Goal: Task Accomplishment & Management: Manage account settings

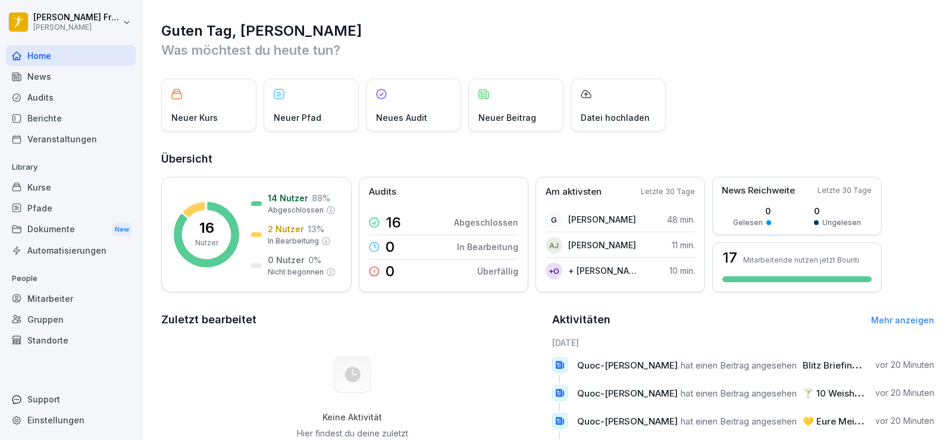
click at [81, 187] on div "Kurse" at bounding box center [71, 187] width 130 height 21
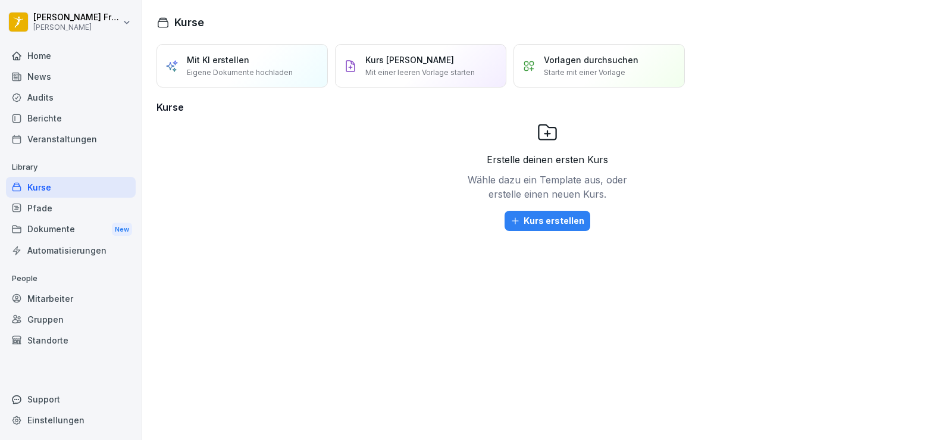
click at [32, 54] on div "Home" at bounding box center [71, 55] width 130 height 21
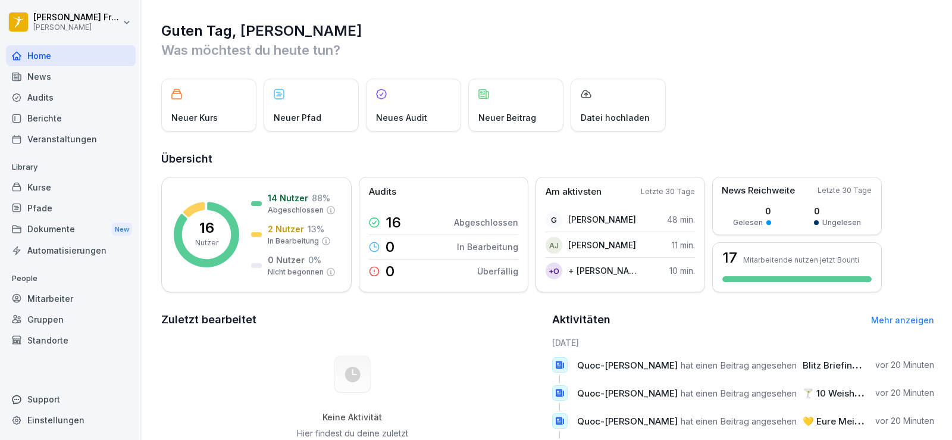
click at [437, 200] on div "Audits 16 Abgeschlossen 0 In Bearbeitung 0 Überfällig" at bounding box center [444, 234] width 170 height 115
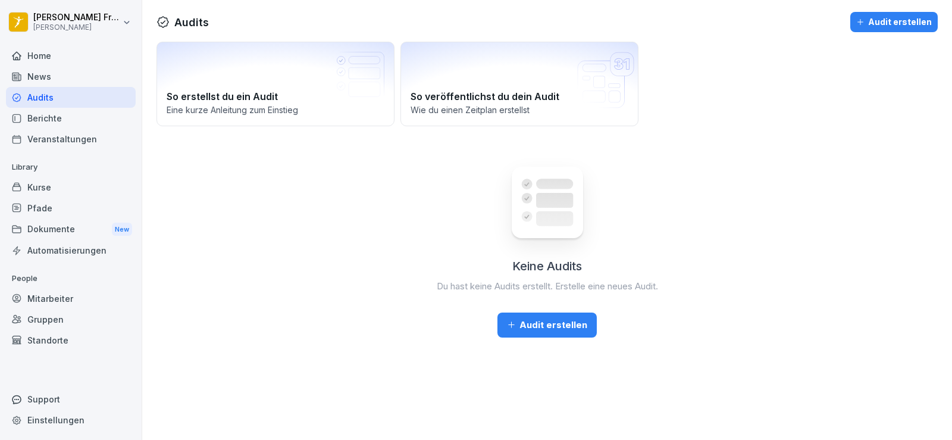
click at [47, 50] on div "Home" at bounding box center [71, 55] width 130 height 21
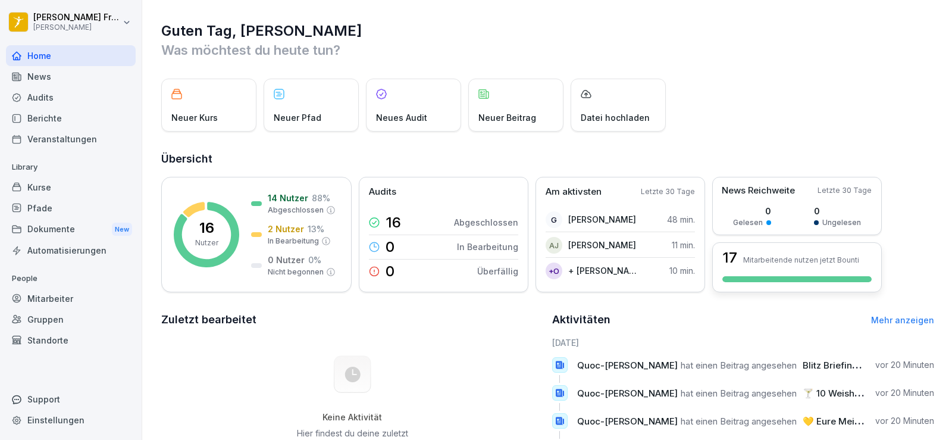
click at [838, 274] on div "17 Mitarbeitende nutzen jetzt Bounti" at bounding box center [797, 267] width 170 height 50
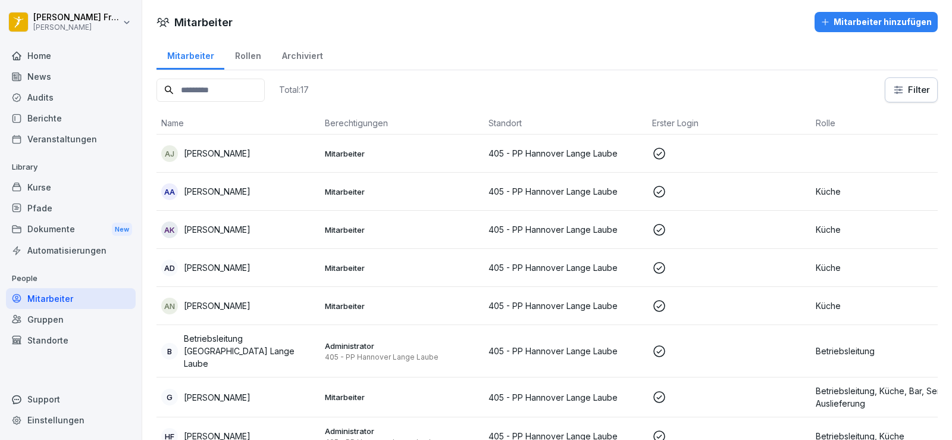
click at [827, 271] on p "Küche" at bounding box center [893, 267] width 154 height 12
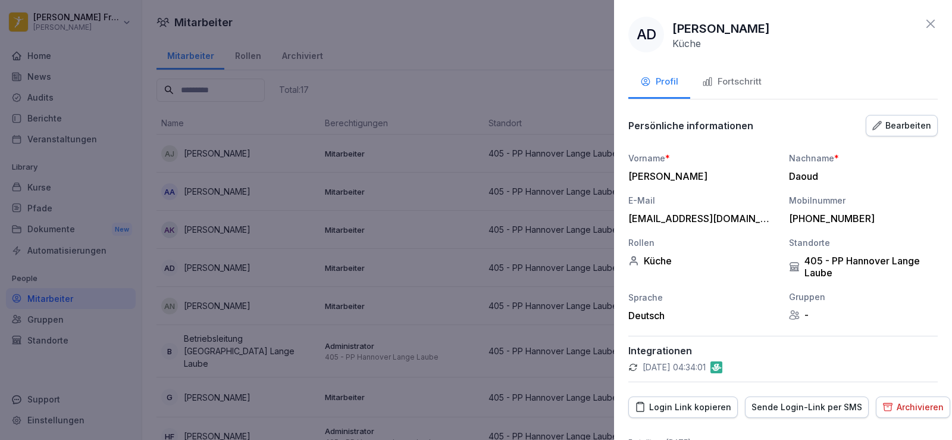
click at [927, 26] on icon at bounding box center [931, 24] width 14 height 14
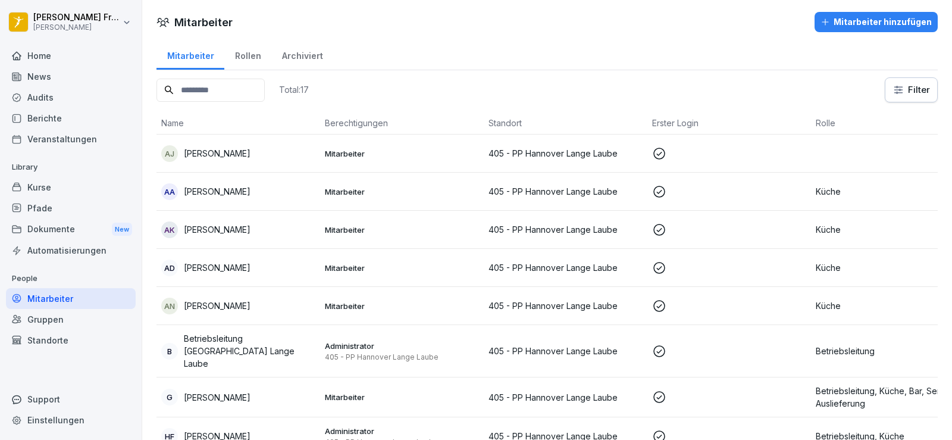
click at [53, 51] on div "Home" at bounding box center [71, 55] width 130 height 21
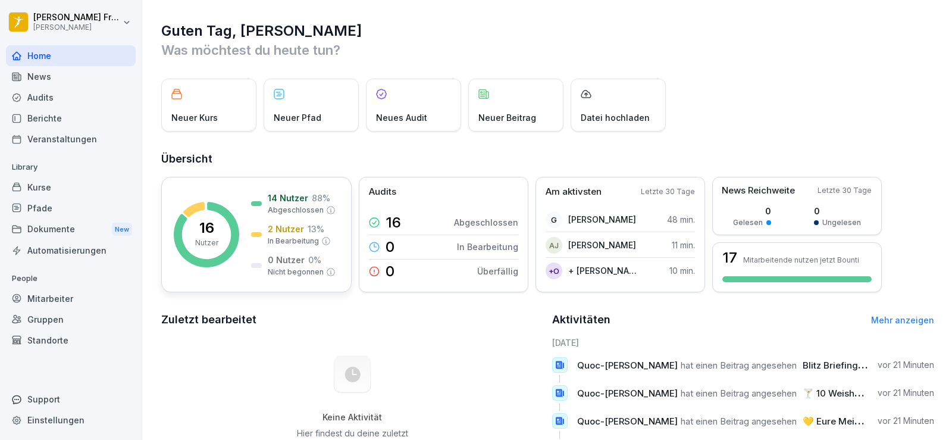
click at [192, 211] on icon at bounding box center [193, 209] width 21 height 15
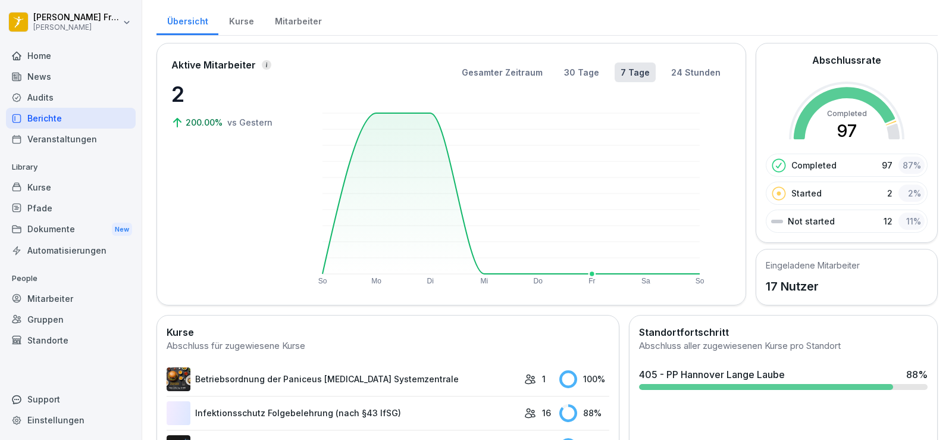
scroll to position [36, 0]
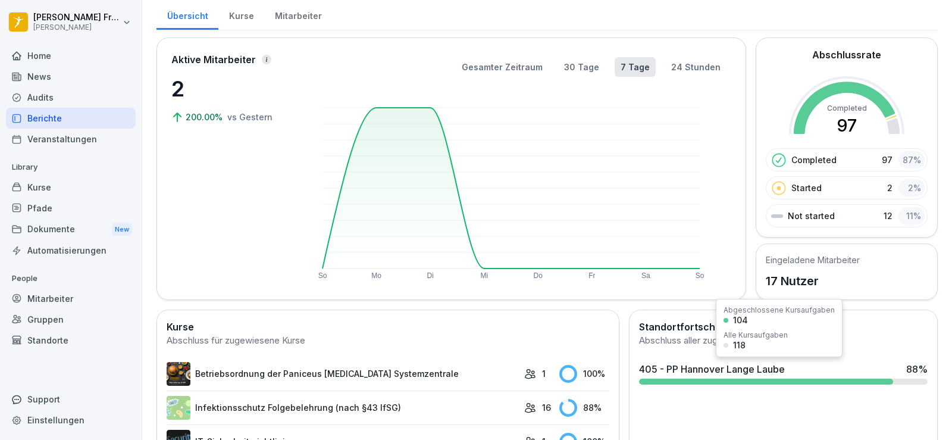
click at [698, 370] on div "405 - PP Hannover Lange Laube" at bounding box center [712, 369] width 146 height 14
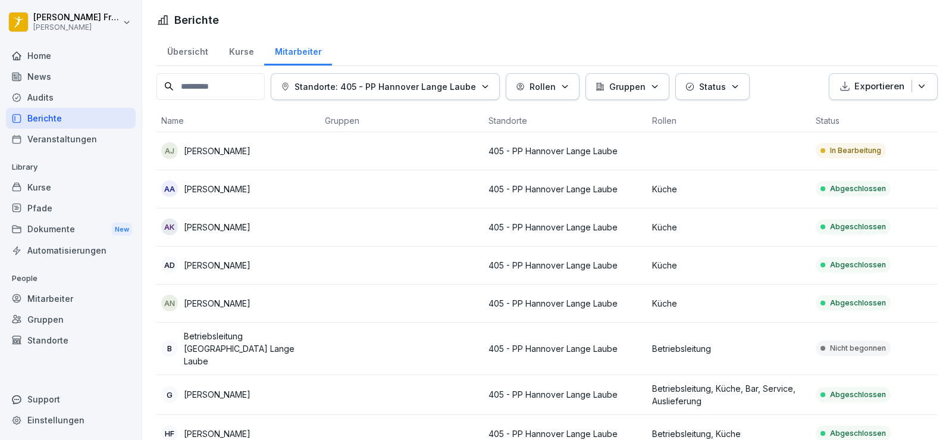
click at [645, 152] on td "405 - PP Hannover Lange Laube" at bounding box center [566, 151] width 164 height 38
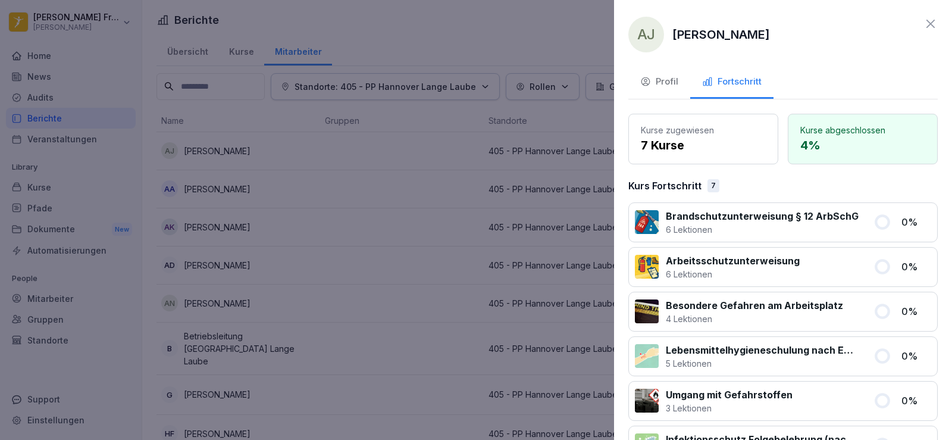
click at [924, 30] on icon at bounding box center [931, 24] width 14 height 14
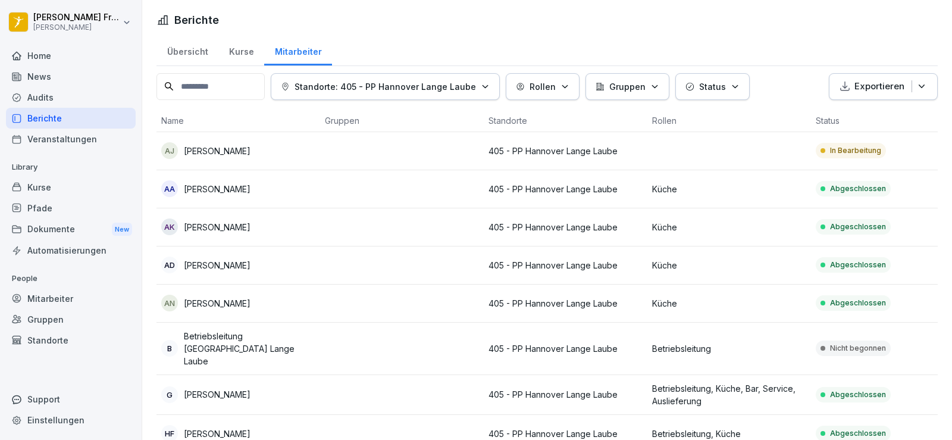
scroll to position [371, 0]
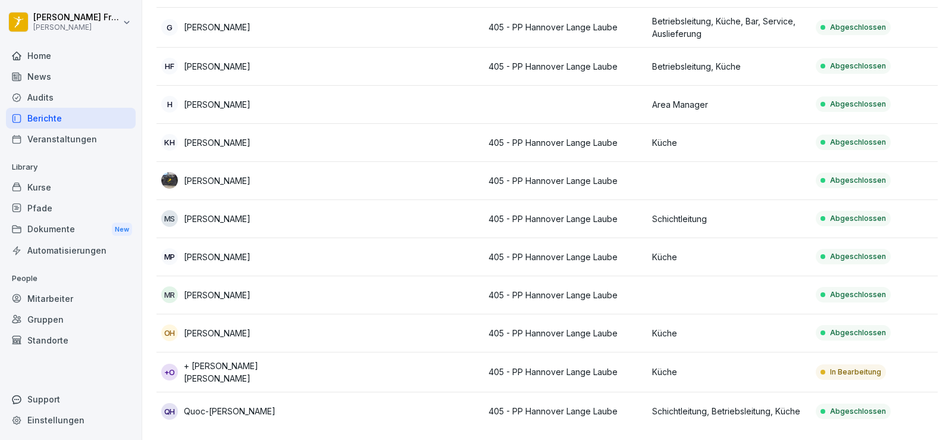
click at [813, 355] on td "In Bearbeitung" at bounding box center [893, 372] width 164 height 40
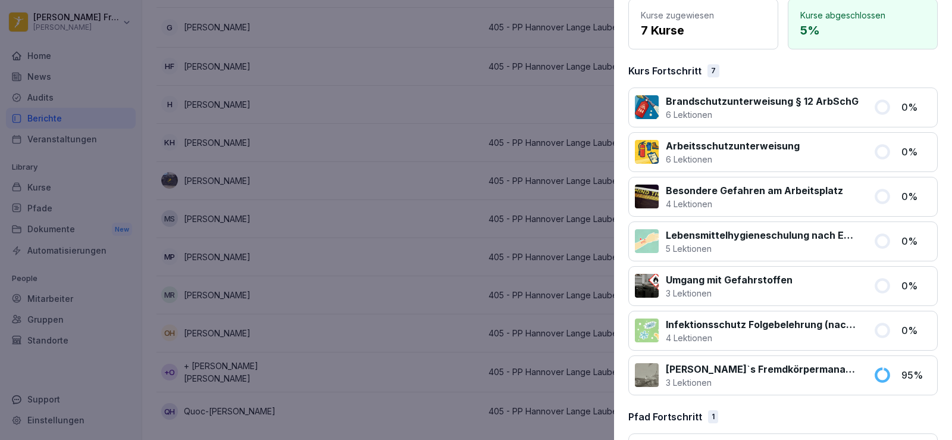
scroll to position [165, 0]
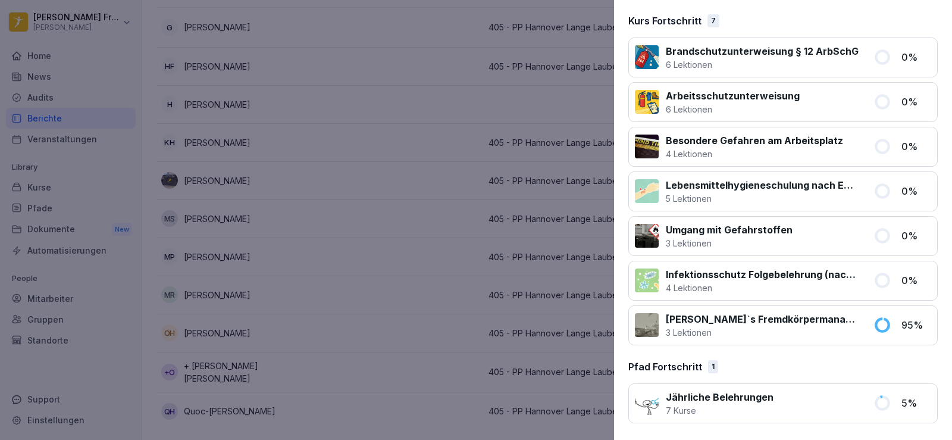
click at [502, 71] on div at bounding box center [476, 220] width 952 height 440
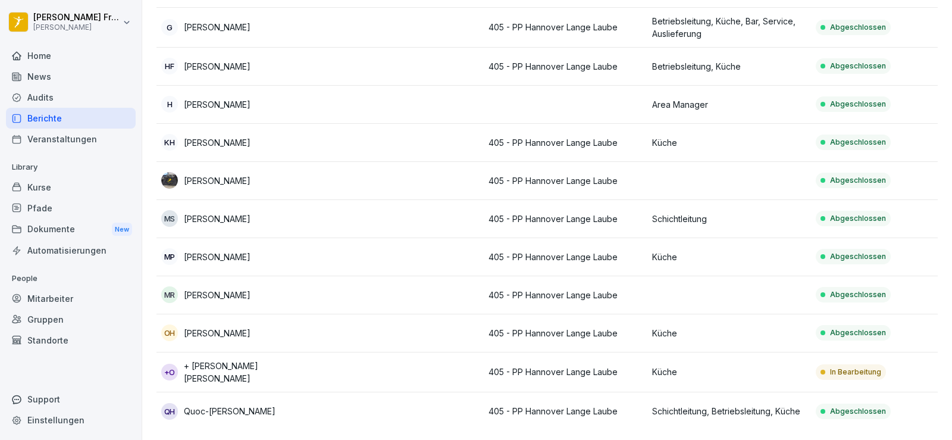
scroll to position [0, 0]
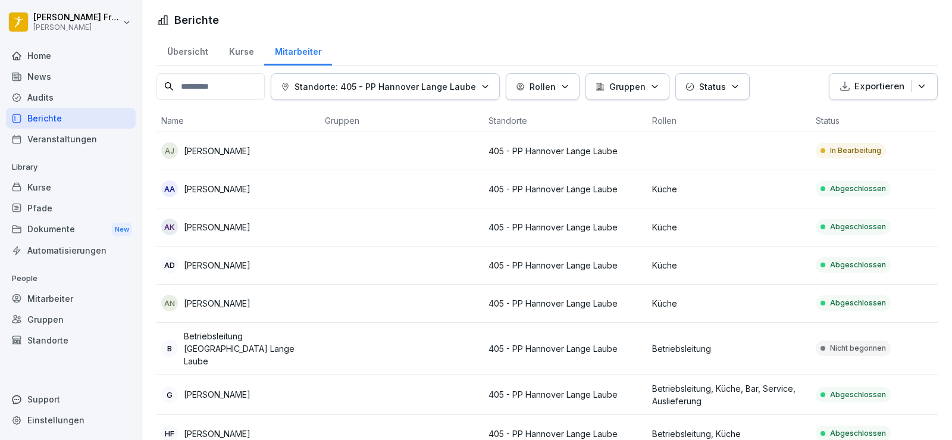
click at [721, 154] on td at bounding box center [730, 151] width 164 height 38
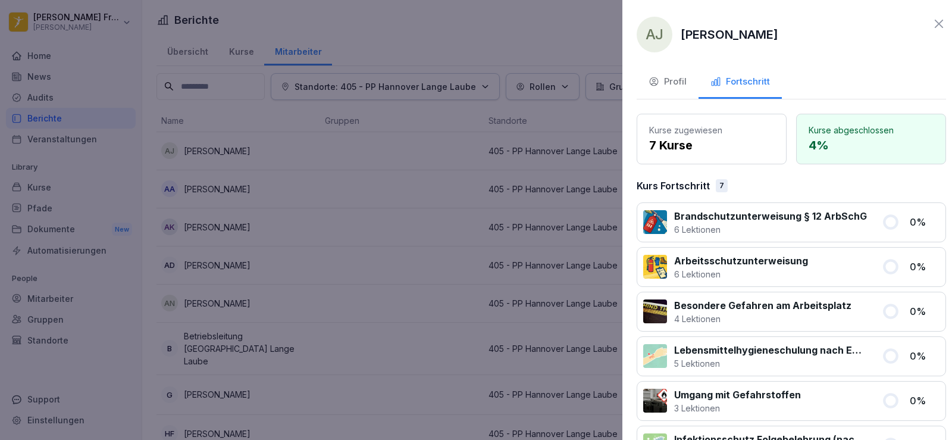
click at [587, 29] on div at bounding box center [476, 220] width 952 height 440
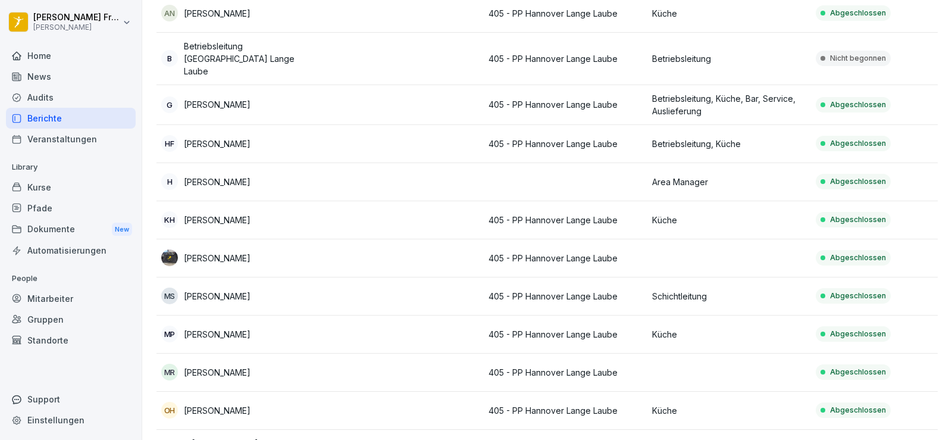
scroll to position [371, 0]
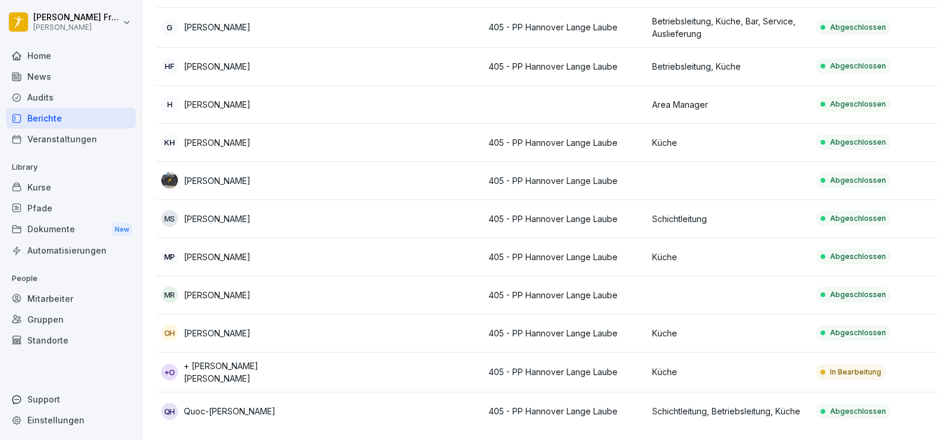
click at [686, 365] on p "Küche" at bounding box center [729, 371] width 154 height 12
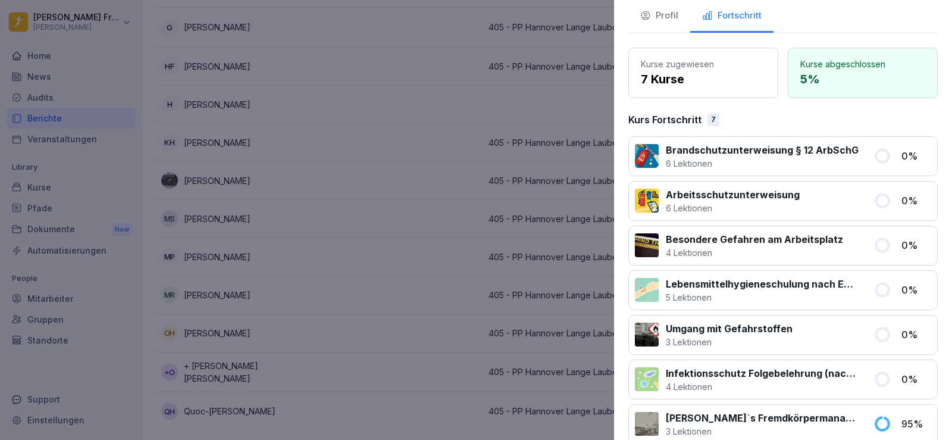
scroll to position [0, 0]
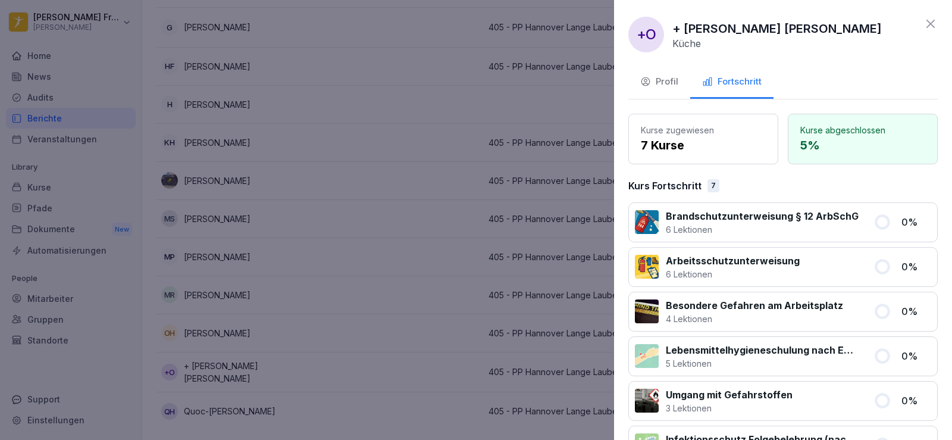
click at [434, 349] on div at bounding box center [476, 220] width 952 height 440
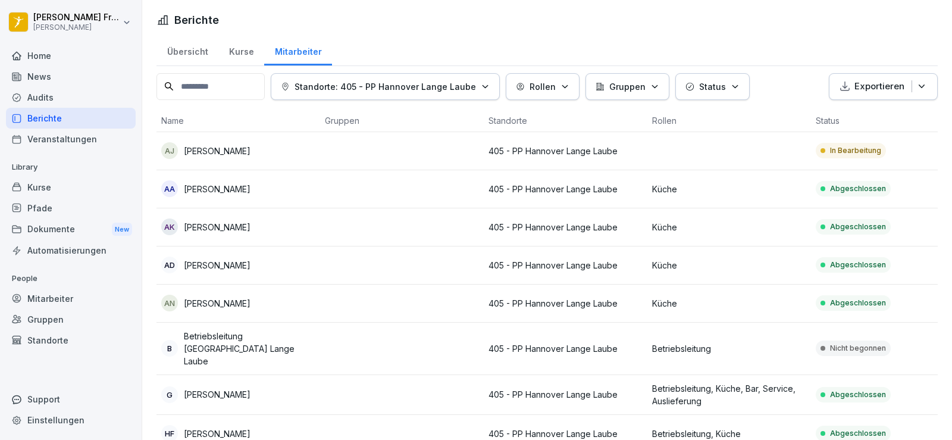
click at [268, 148] on div "[PERSON_NAME]" at bounding box center [238, 150] width 154 height 17
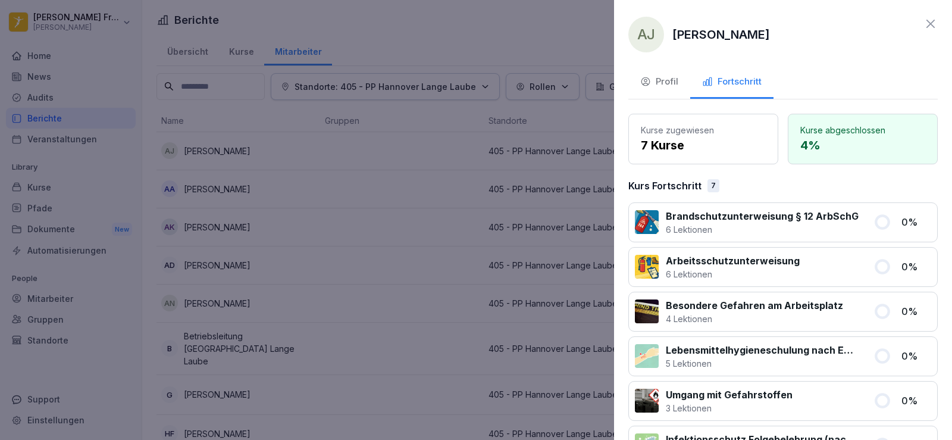
scroll to position [165, 0]
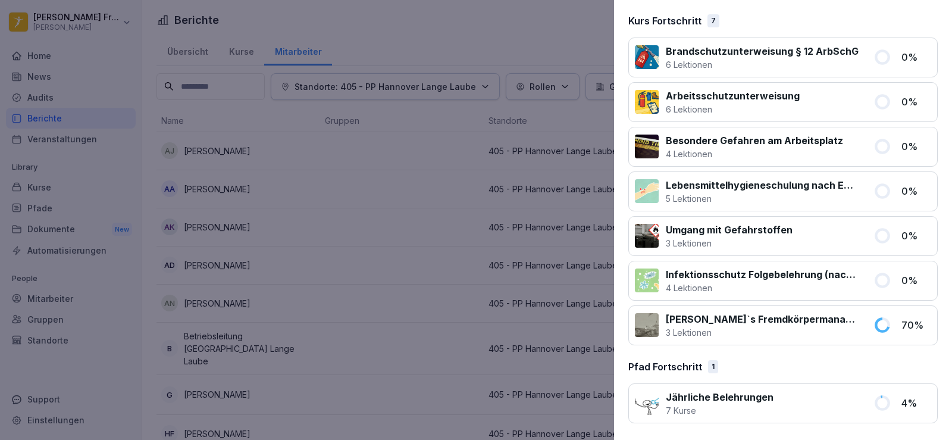
click at [476, 43] on div at bounding box center [476, 220] width 952 height 440
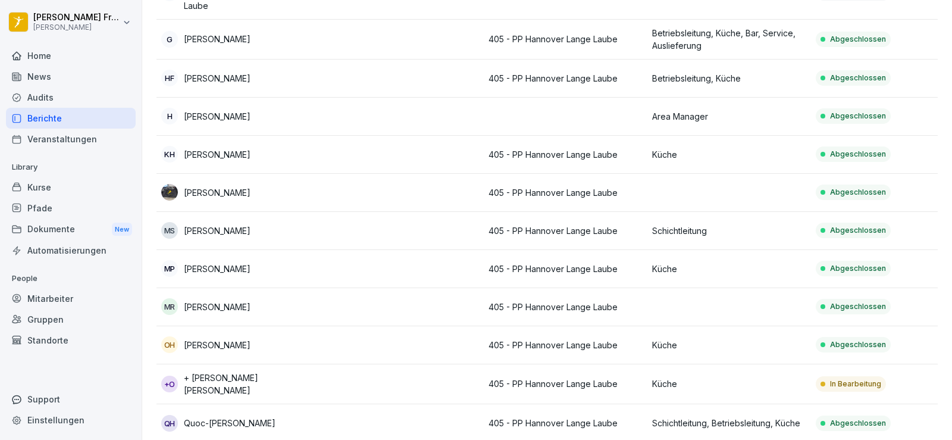
scroll to position [371, 0]
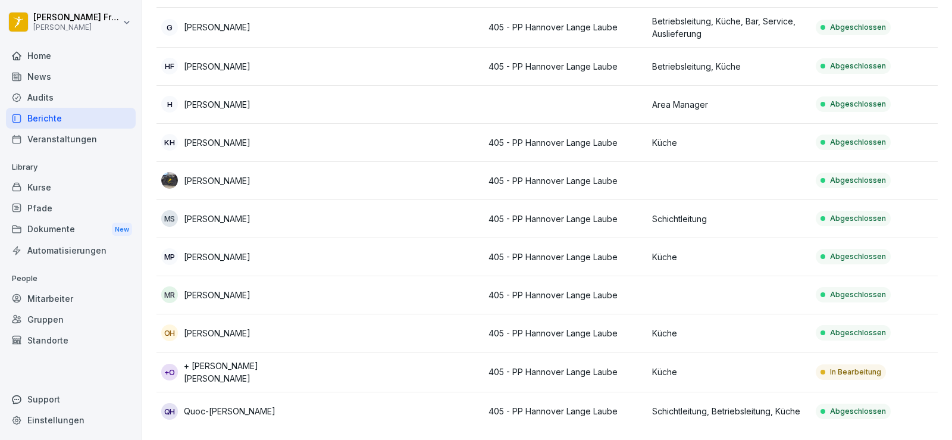
click at [371, 361] on td at bounding box center [402, 372] width 164 height 40
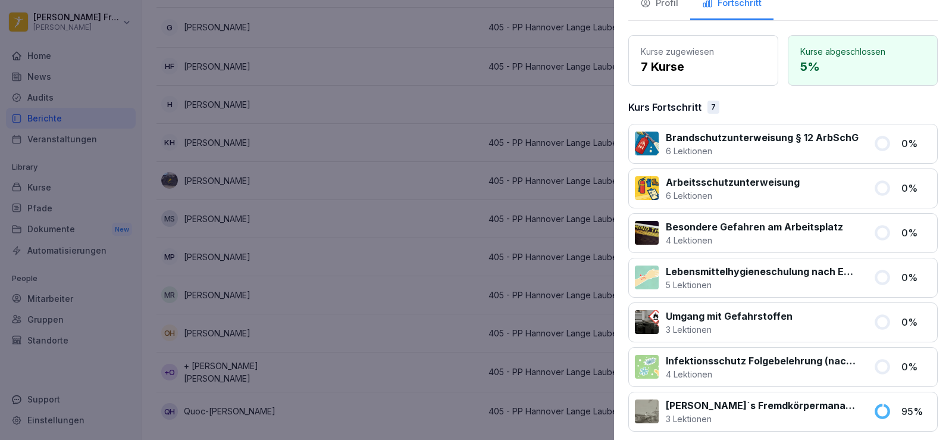
scroll to position [165, 0]
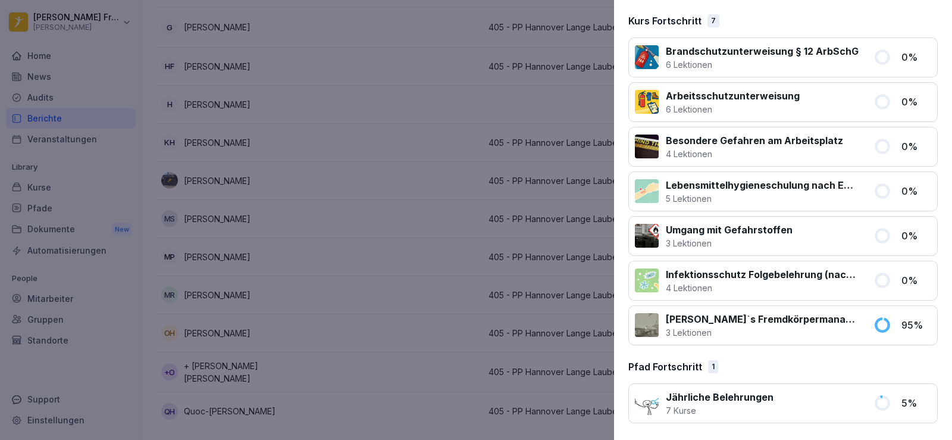
click at [540, 80] on div at bounding box center [476, 220] width 952 height 440
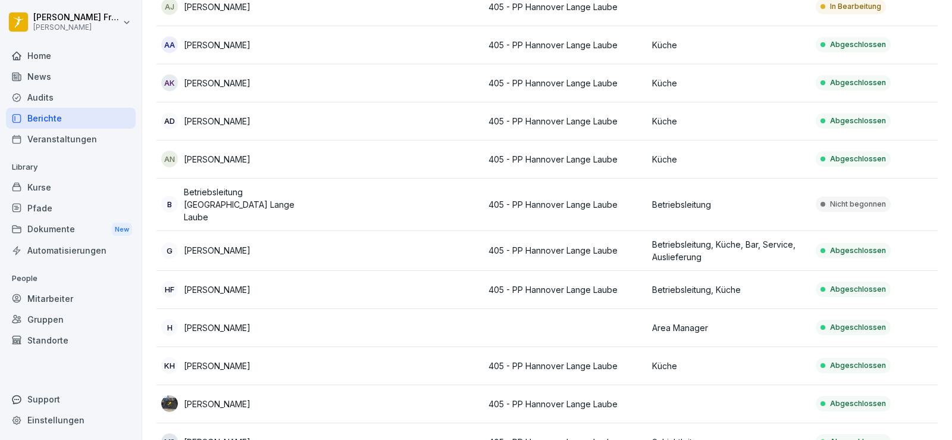
scroll to position [0, 0]
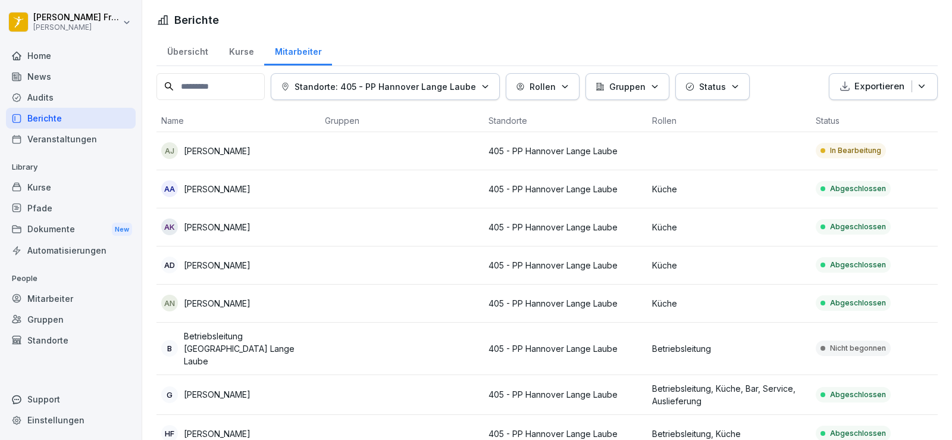
click at [545, 96] on button "Rollen" at bounding box center [543, 86] width 74 height 27
drag, startPoint x: 545, startPoint y: 96, endPoint x: 426, endPoint y: 87, distance: 120.0
click at [528, 99] on button "Rollen" at bounding box center [543, 86] width 74 height 27
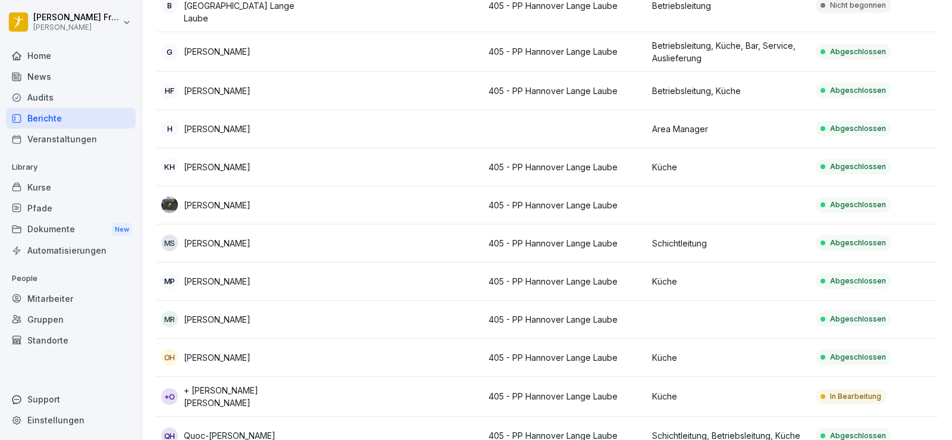
scroll to position [371, 0]
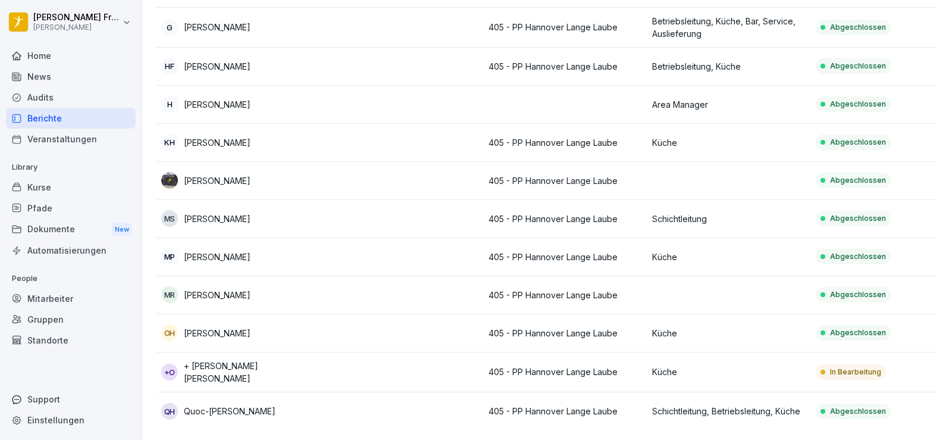
click at [297, 324] on div "OH [PERSON_NAME]" at bounding box center [238, 332] width 154 height 17
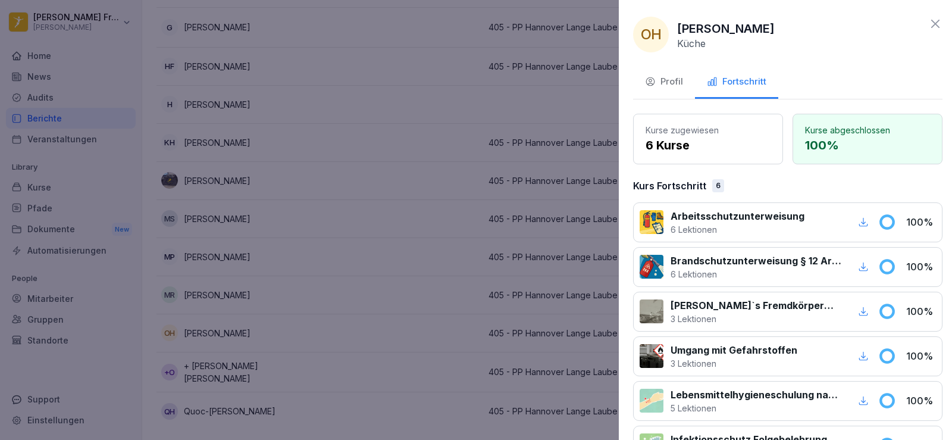
click at [321, 349] on div at bounding box center [476, 220] width 952 height 440
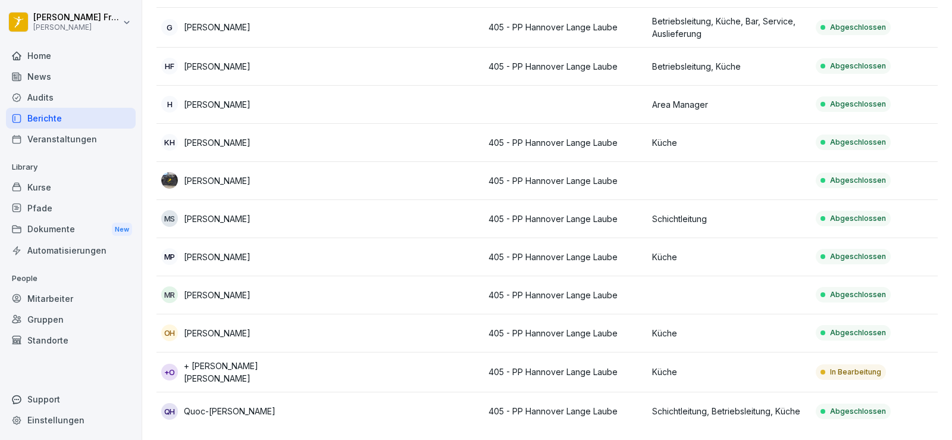
click at [321, 352] on td at bounding box center [402, 372] width 164 height 40
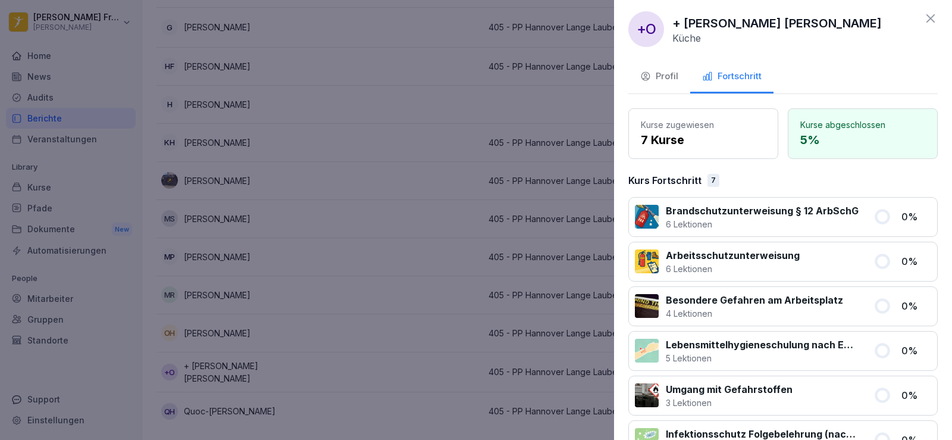
scroll to position [0, 0]
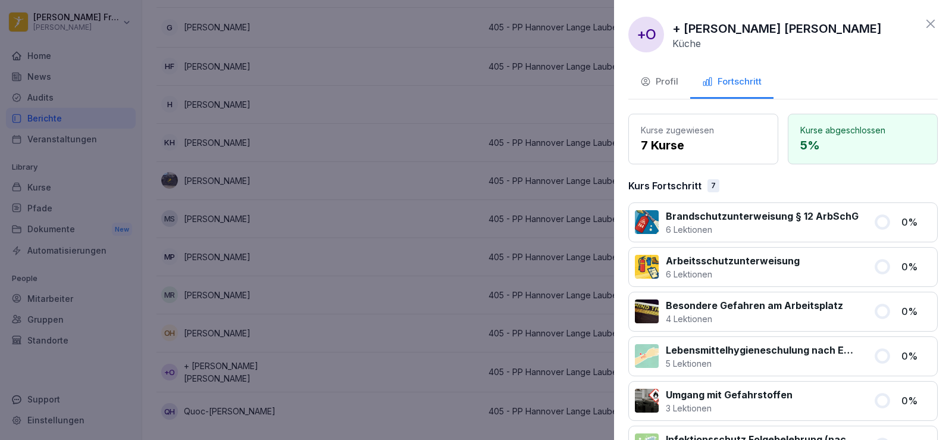
click at [395, 104] on div at bounding box center [476, 220] width 952 height 440
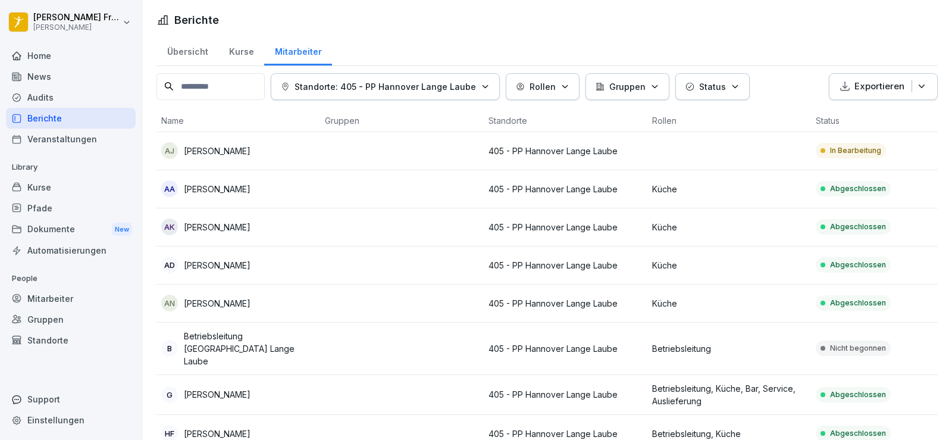
click at [443, 151] on td at bounding box center [402, 151] width 164 height 38
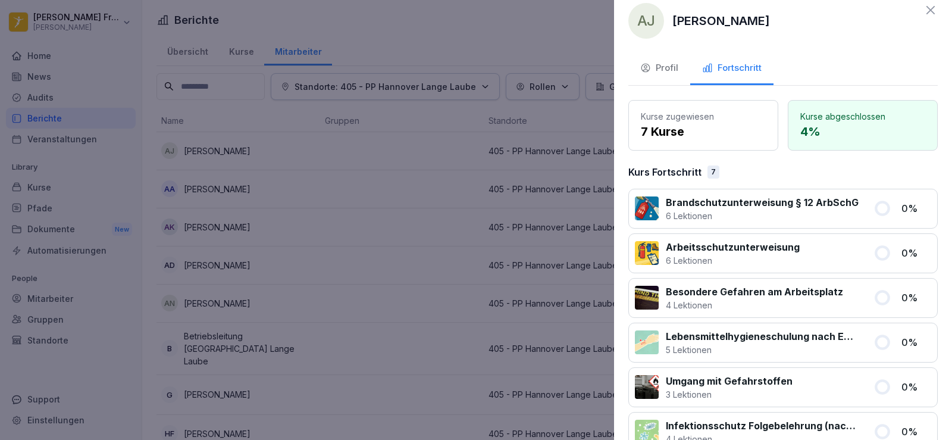
scroll to position [6, 0]
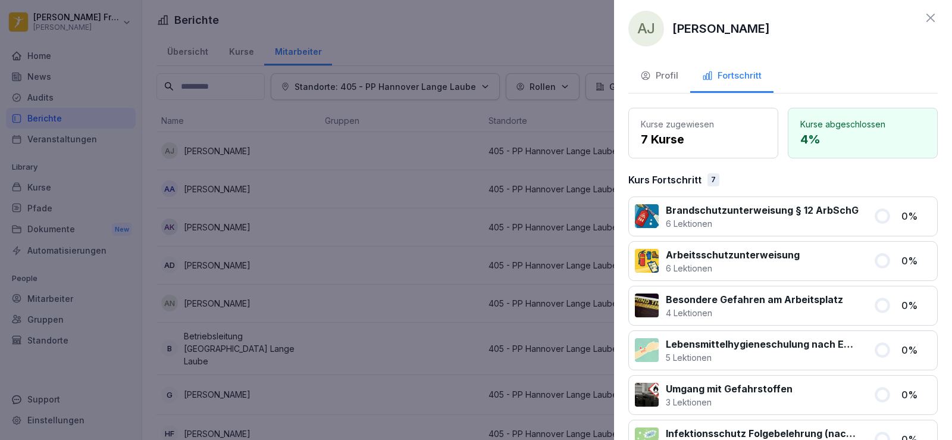
click at [924, 12] on icon at bounding box center [931, 18] width 14 height 14
